Goal: Information Seeking & Learning: Learn about a topic

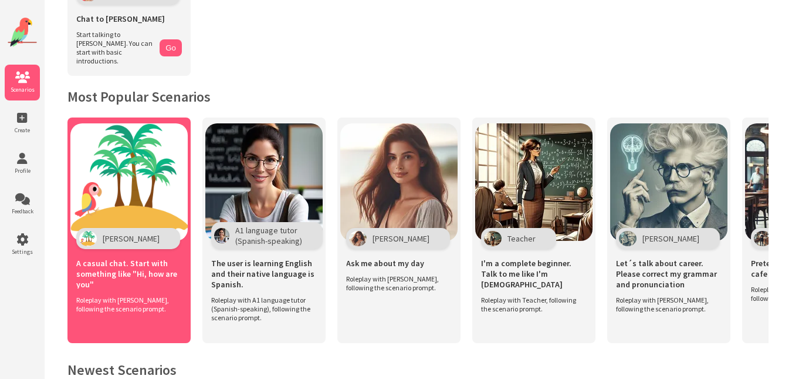
click at [104, 228] on div "Polly" at bounding box center [128, 238] width 104 height 21
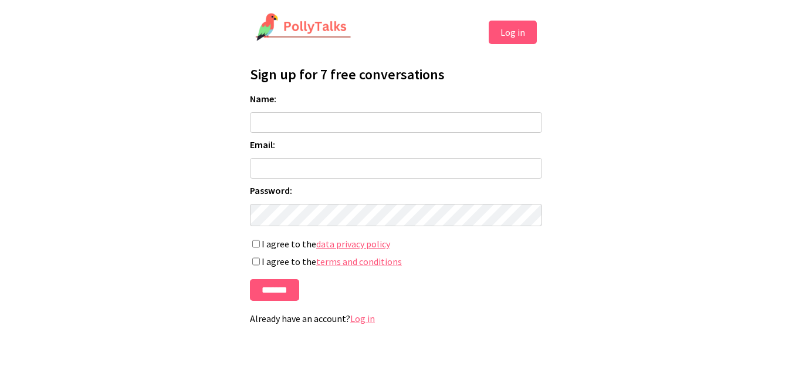
click at [393, 183] on form "Name: Email: Password: If you're human, leave this field blank: I agree to the …" at bounding box center [396, 197] width 292 height 208
type input "**********"
click at [343, 122] on input "Name:" at bounding box center [396, 122] width 292 height 21
click at [275, 293] on input "*******" at bounding box center [274, 290] width 49 height 22
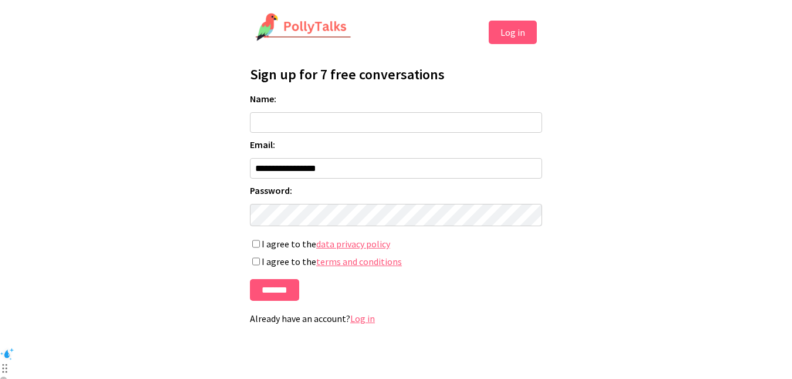
click at [508, 24] on button "Log in" at bounding box center [513, 32] width 48 height 23
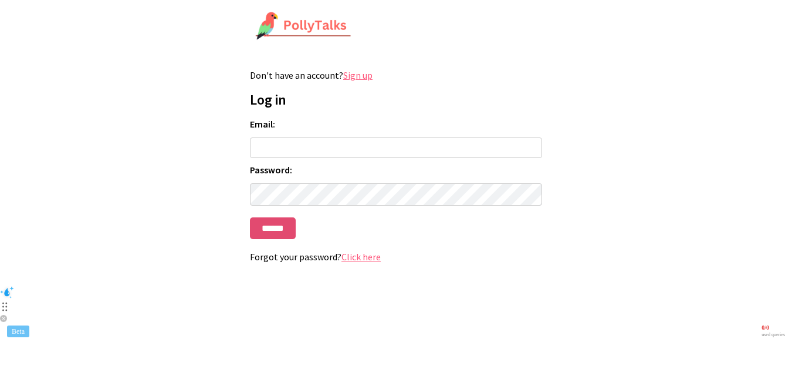
type input "**********"
click at [274, 229] on input "******" at bounding box center [273, 228] width 46 height 22
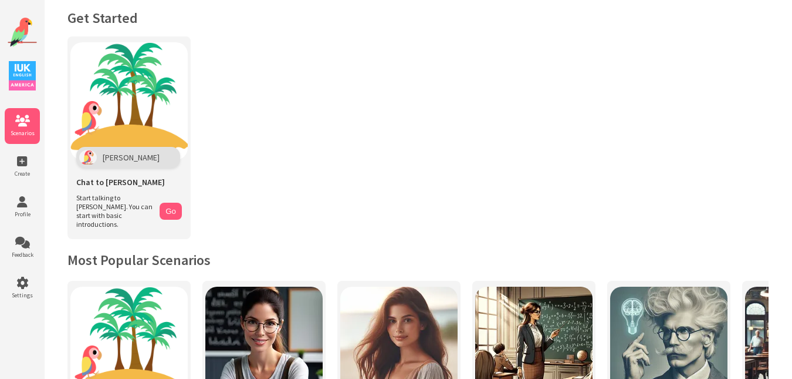
scroll to position [15, 0]
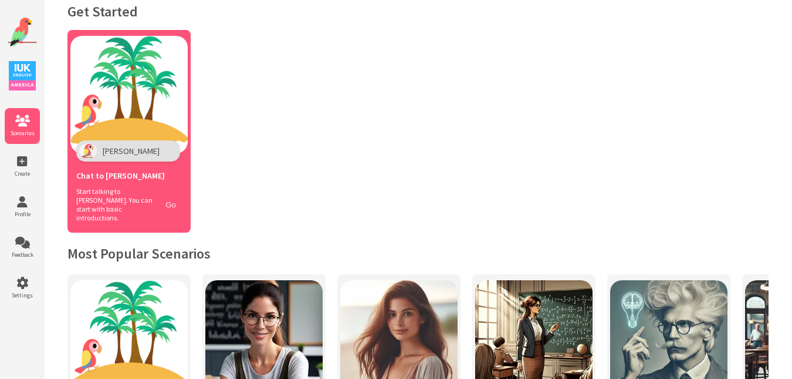
click at [177, 201] on button "Go" at bounding box center [171, 204] width 22 height 17
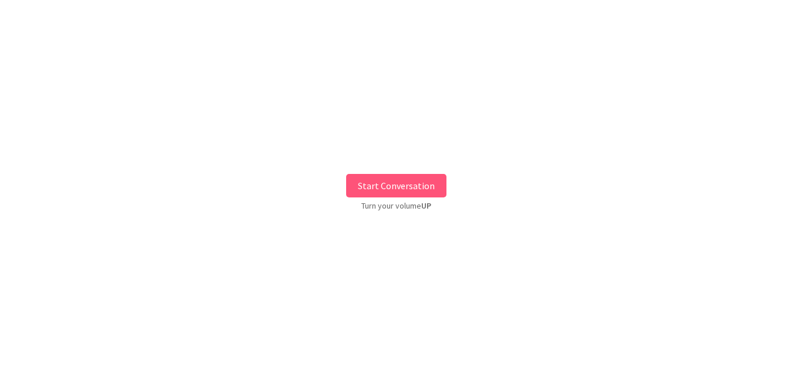
click at [395, 189] on button "Start Conversation" at bounding box center [396, 185] width 100 height 23
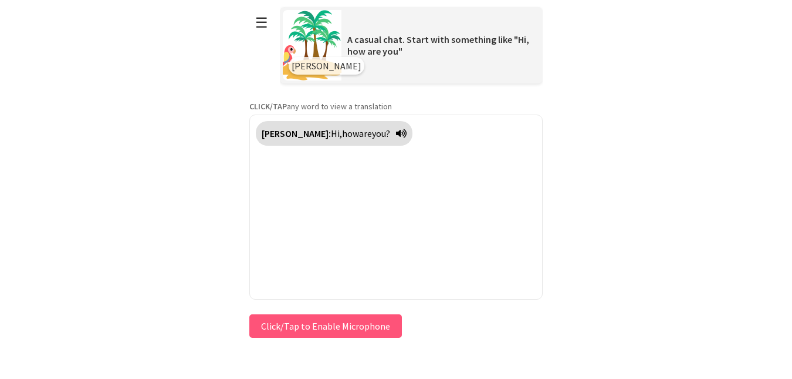
click at [335, 332] on button "Click/Tap to Enable Microphone" at bounding box center [325, 325] width 153 height 23
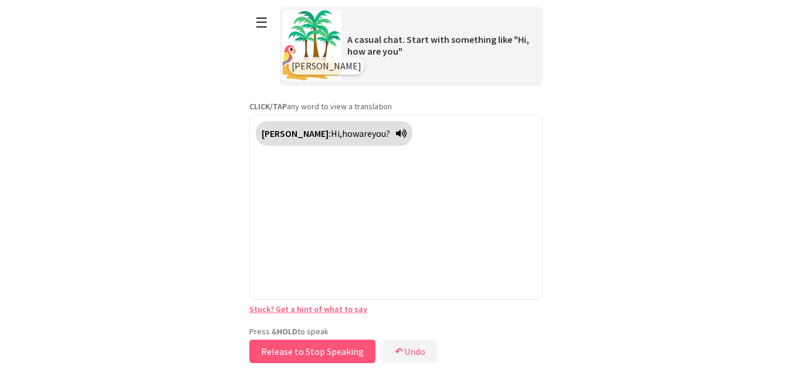
click at [335, 350] on button "Release to Stop Speaking" at bounding box center [312, 350] width 126 height 23
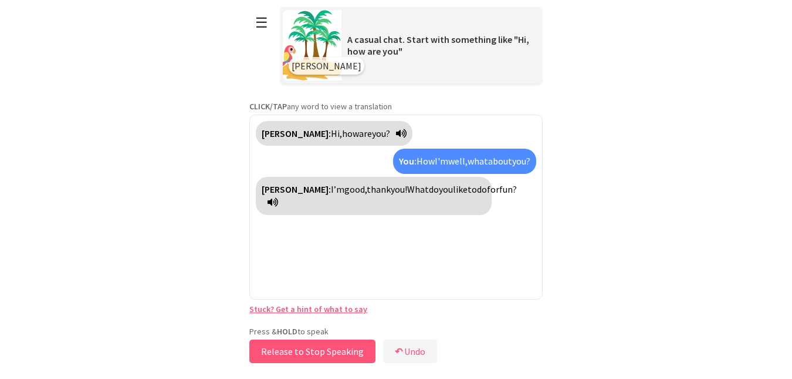
click at [306, 354] on button "Release to Stop Speaking" at bounding box center [312, 350] width 126 height 23
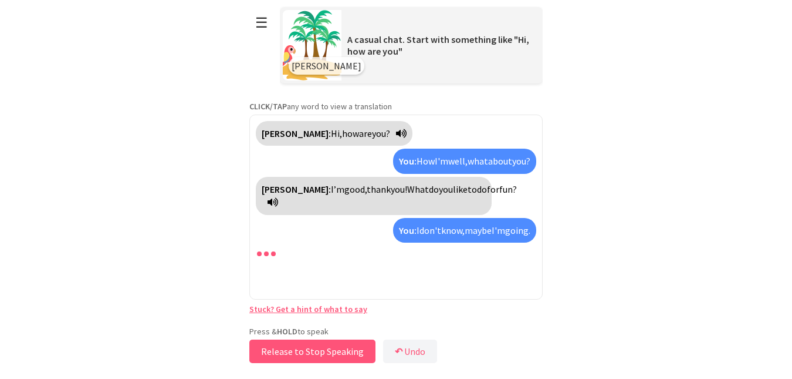
click at [307, 354] on button "Release to Stop Speaking" at bounding box center [312, 350] width 126 height 23
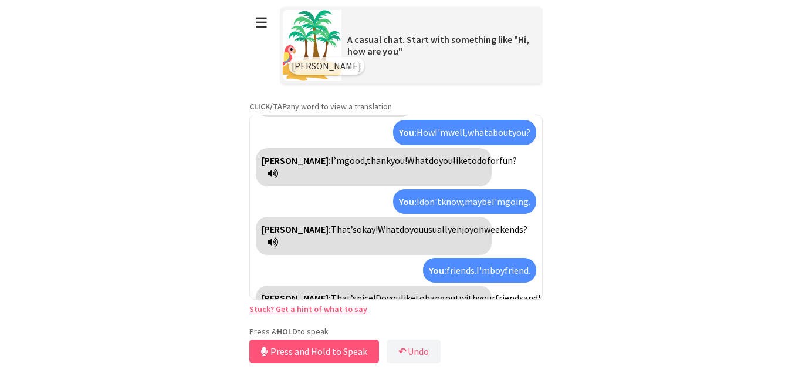
scroll to position [56, 0]
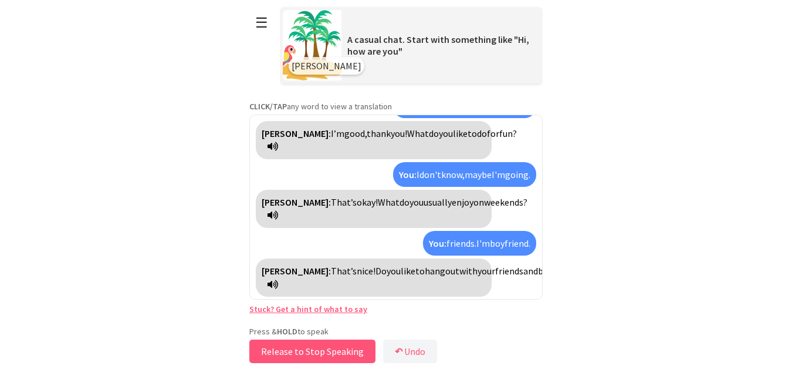
click at [323, 354] on button "Release to Stop Speaking" at bounding box center [312, 350] width 126 height 23
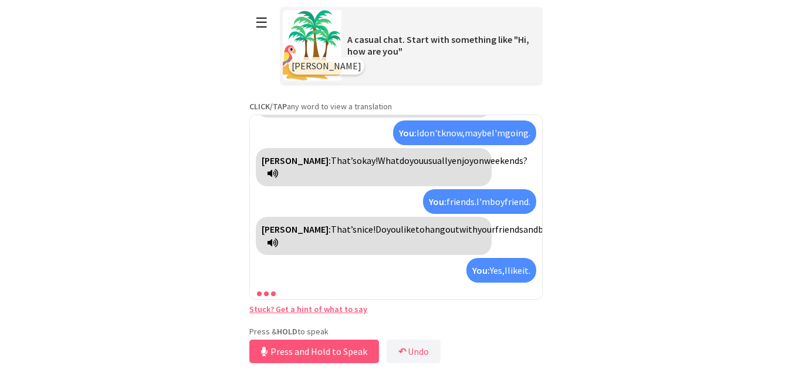
scroll to position [112, 0]
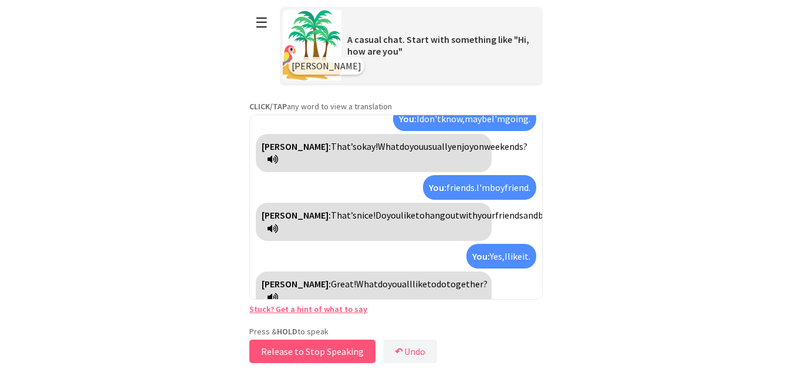
drag, startPoint x: 324, startPoint y: 354, endPoint x: 308, endPoint y: 353, distance: 16.4
click at [308, 353] on button "Release to Stop Speaking" at bounding box center [312, 350] width 126 height 23
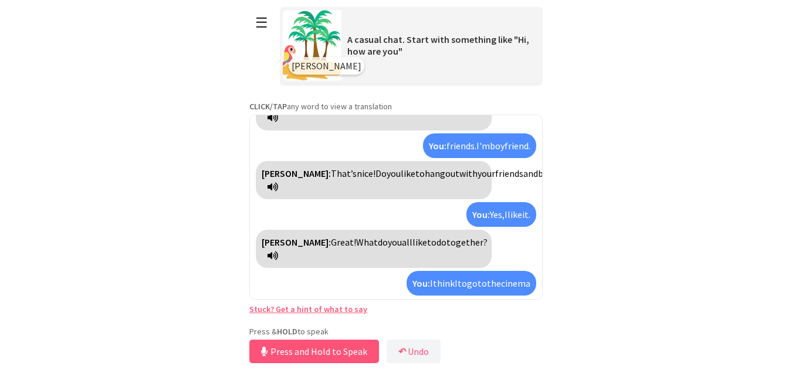
scroll to position [180, 0]
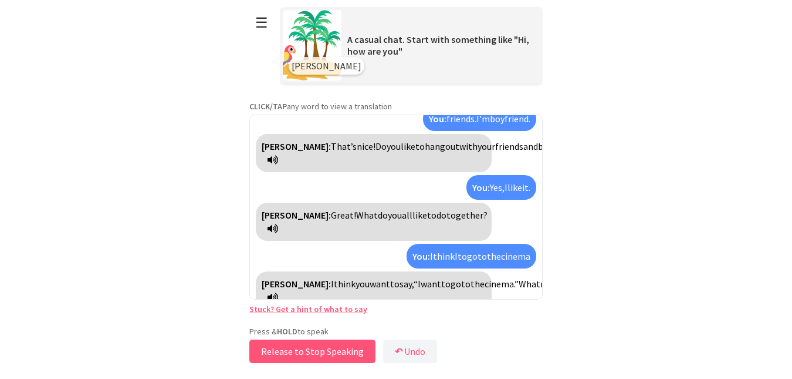
click at [306, 351] on button "Release to Stop Speaking" at bounding box center [312, 350] width 126 height 23
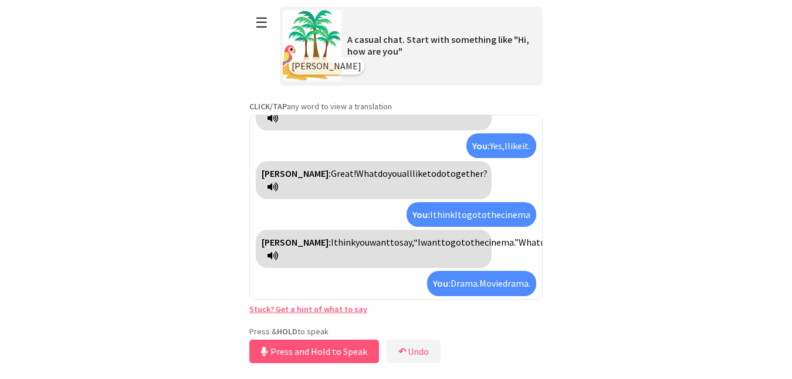
scroll to position [249, 0]
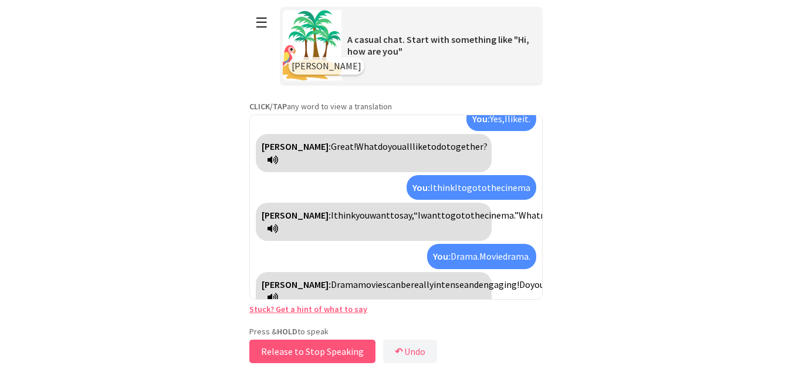
click at [303, 352] on button "Release to Stop Speaking" at bounding box center [312, 350] width 126 height 23
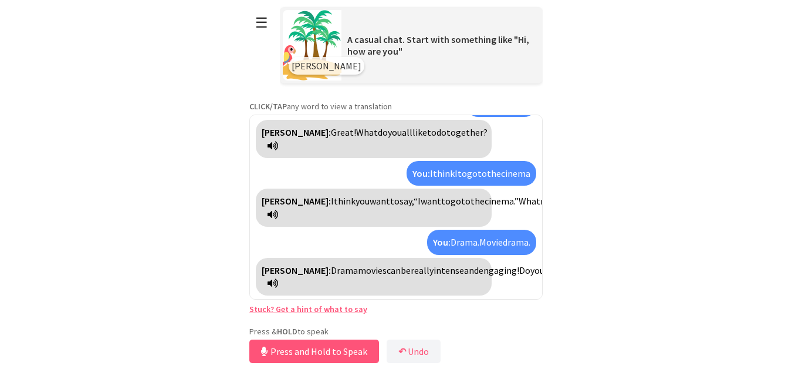
click at [545, 266] on html "**********" at bounding box center [396, 219] width 792 height 438
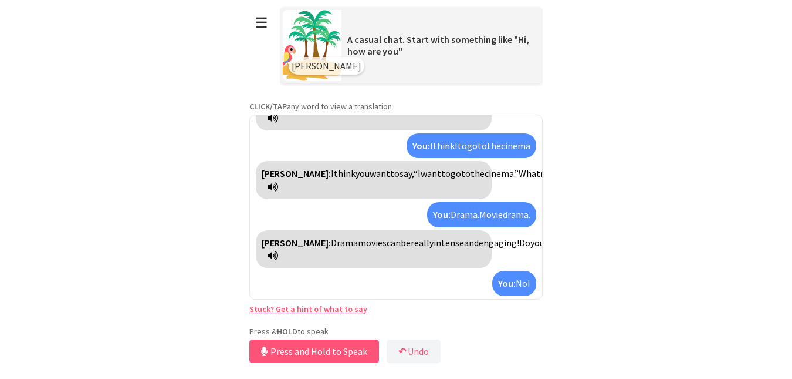
scroll to position [331, 0]
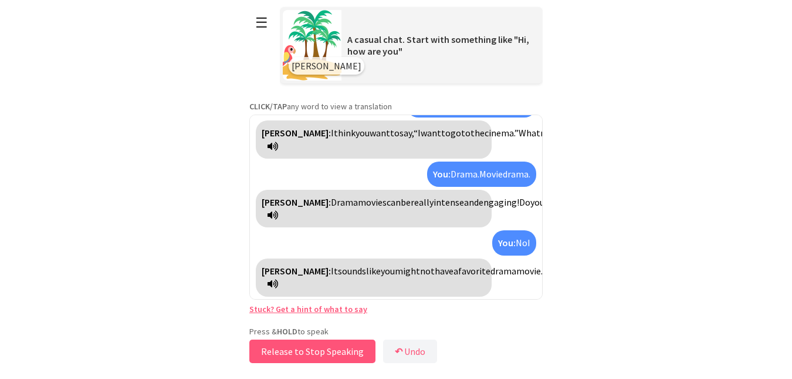
click at [309, 343] on button "Release to Stop Speaking" at bounding box center [312, 350] width 126 height 23
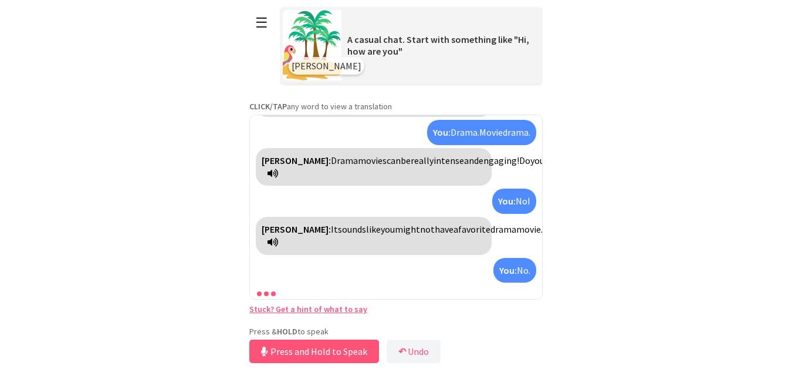
scroll to position [400, 0]
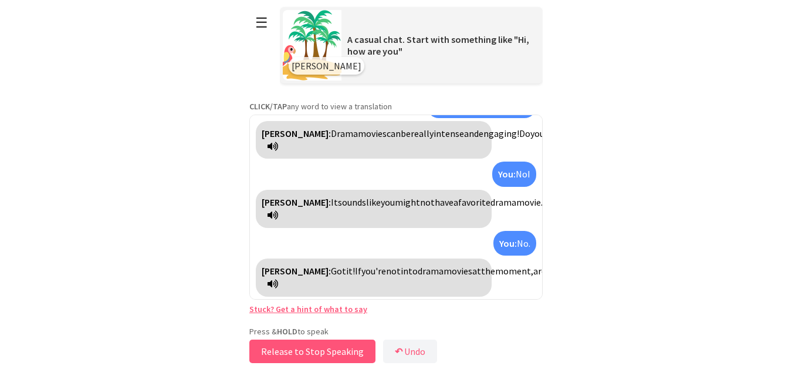
click at [309, 346] on button "Release to Stop Speaking" at bounding box center [312, 350] width 126 height 23
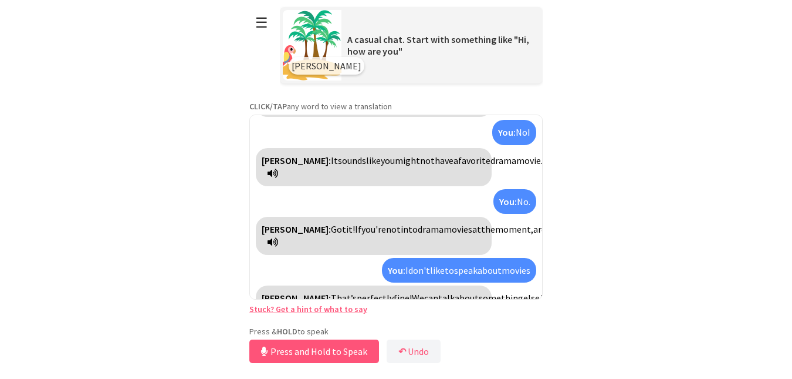
scroll to position [468, 0]
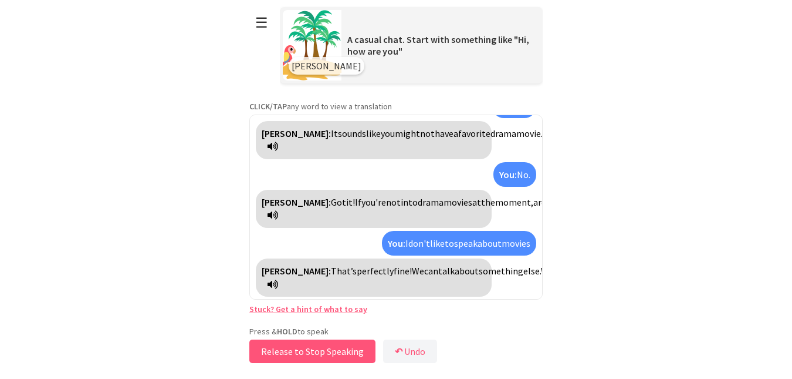
click at [309, 350] on button "Release to Stop Speaking" at bounding box center [312, 350] width 126 height 23
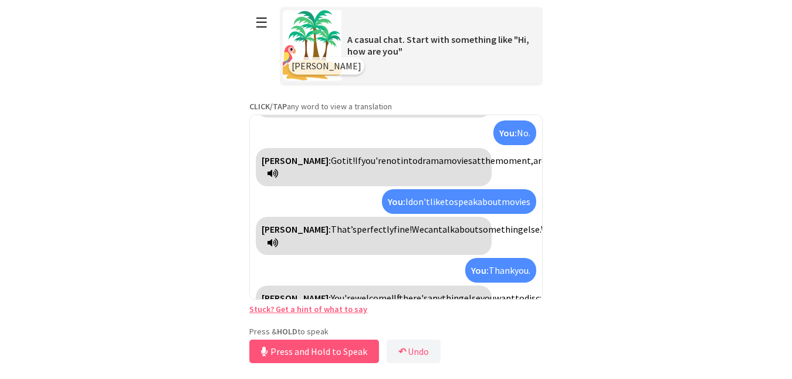
scroll to position [550, 0]
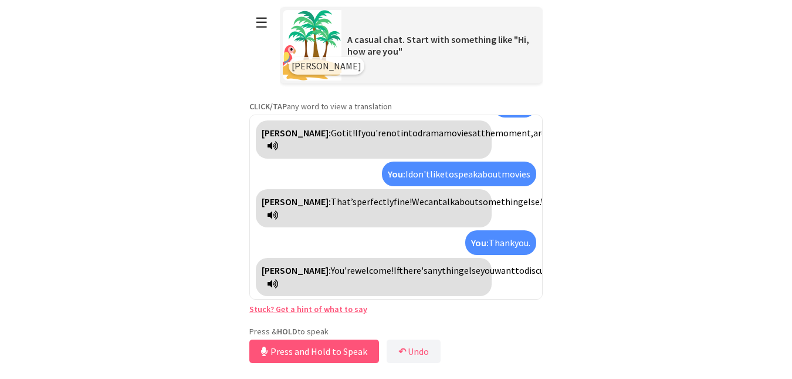
click at [461, 295] on div "Polly: You're welcome! If there's anything else you want to discuss or any ques…" at bounding box center [374, 277] width 236 height 38
click at [312, 344] on button "Release to Stop Speaking" at bounding box center [312, 350] width 126 height 23
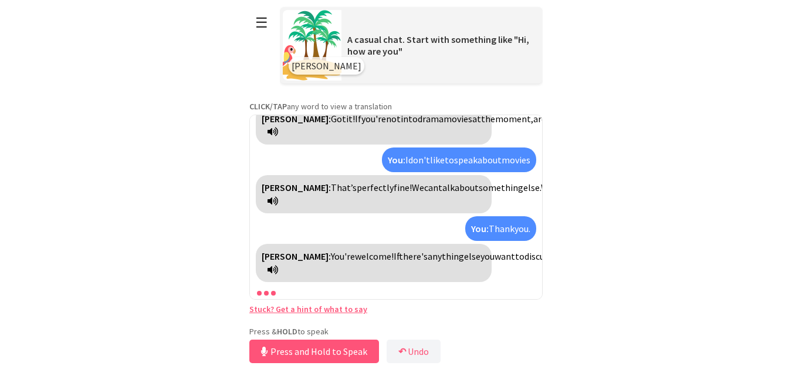
click at [312, 344] on button "Press and Hold to Speak" at bounding box center [314, 350] width 130 height 23
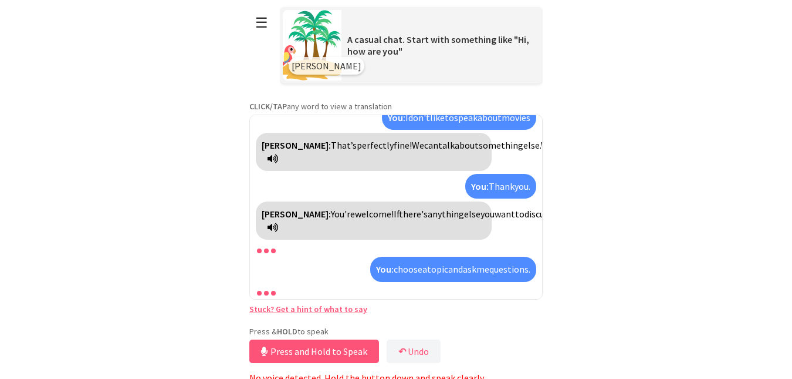
scroll to position [673, 0]
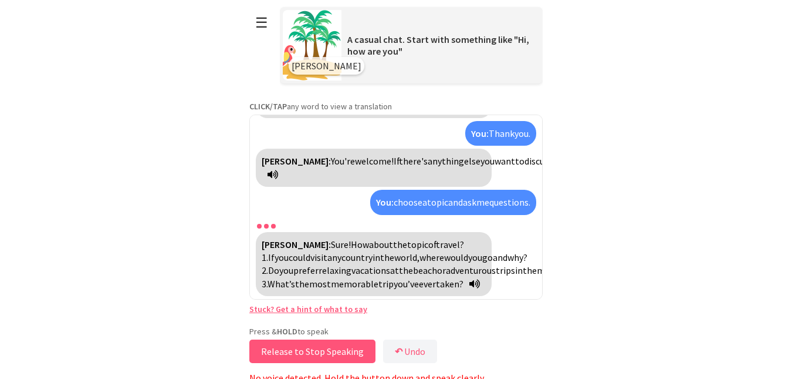
click at [339, 351] on button "Release to Stop Speaking" at bounding box center [312, 350] width 126 height 23
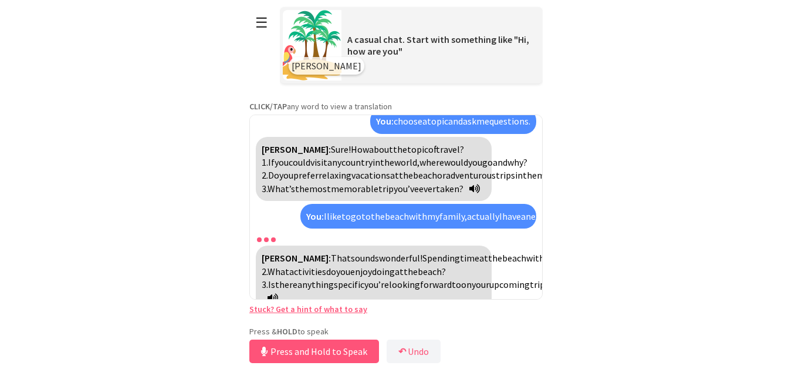
scroll to position [794, 0]
